Goal: Check status: Check status

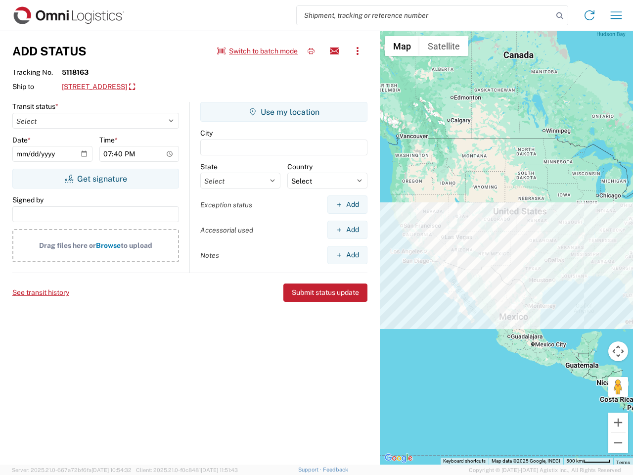
click at [425, 15] on input "search" at bounding box center [425, 15] width 256 height 19
click at [560, 16] on icon at bounding box center [560, 16] width 14 height 14
click at [589, 15] on icon at bounding box center [590, 15] width 16 height 16
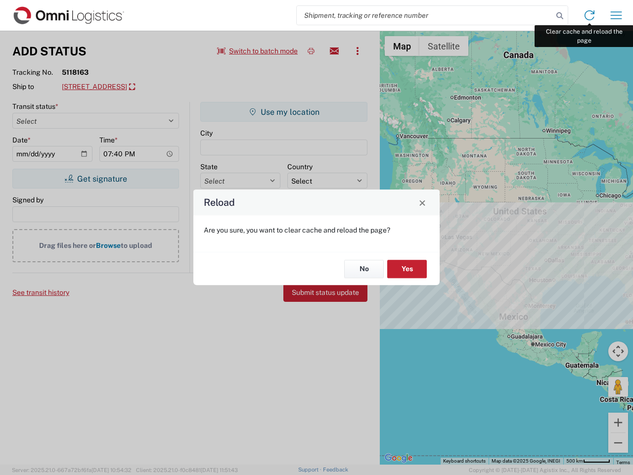
click at [616, 15] on div "Reload Are you sure, you want to clear cache and reload the page? No Yes" at bounding box center [316, 237] width 633 height 475
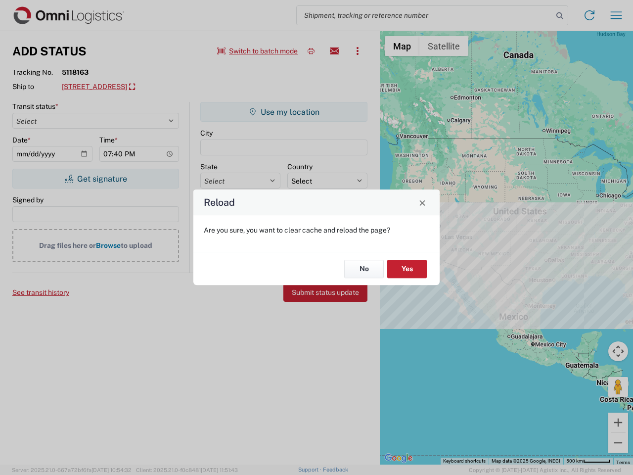
click at [258, 51] on div "Reload Are you sure, you want to clear cache and reload the page? No Yes" at bounding box center [316, 237] width 633 height 475
click at [311, 51] on div "Reload Are you sure, you want to clear cache and reload the page? No Yes" at bounding box center [316, 237] width 633 height 475
click at [334, 51] on div "Reload Are you sure, you want to clear cache and reload the page? No Yes" at bounding box center [316, 237] width 633 height 475
click at [358, 51] on div "Reload Are you sure, you want to clear cache and reload the page? No Yes" at bounding box center [316, 237] width 633 height 475
click at [151, 87] on div "Reload Are you sure, you want to clear cache and reload the page? No Yes" at bounding box center [316, 237] width 633 height 475
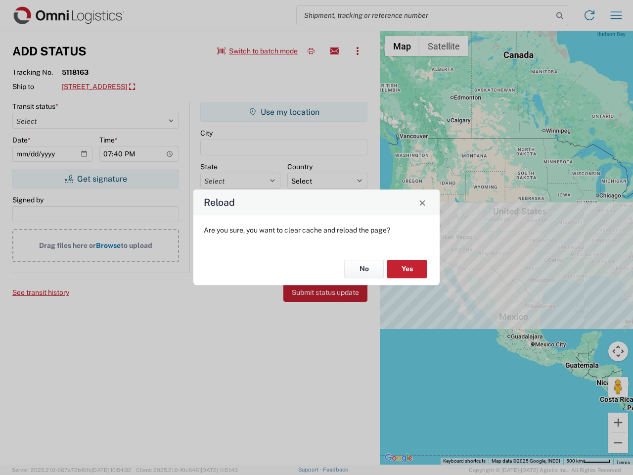
click at [95, 179] on div "Reload Are you sure, you want to clear cache and reload the page? No Yes" at bounding box center [316, 237] width 633 height 475
